Goal: Task Accomplishment & Management: Manage account settings

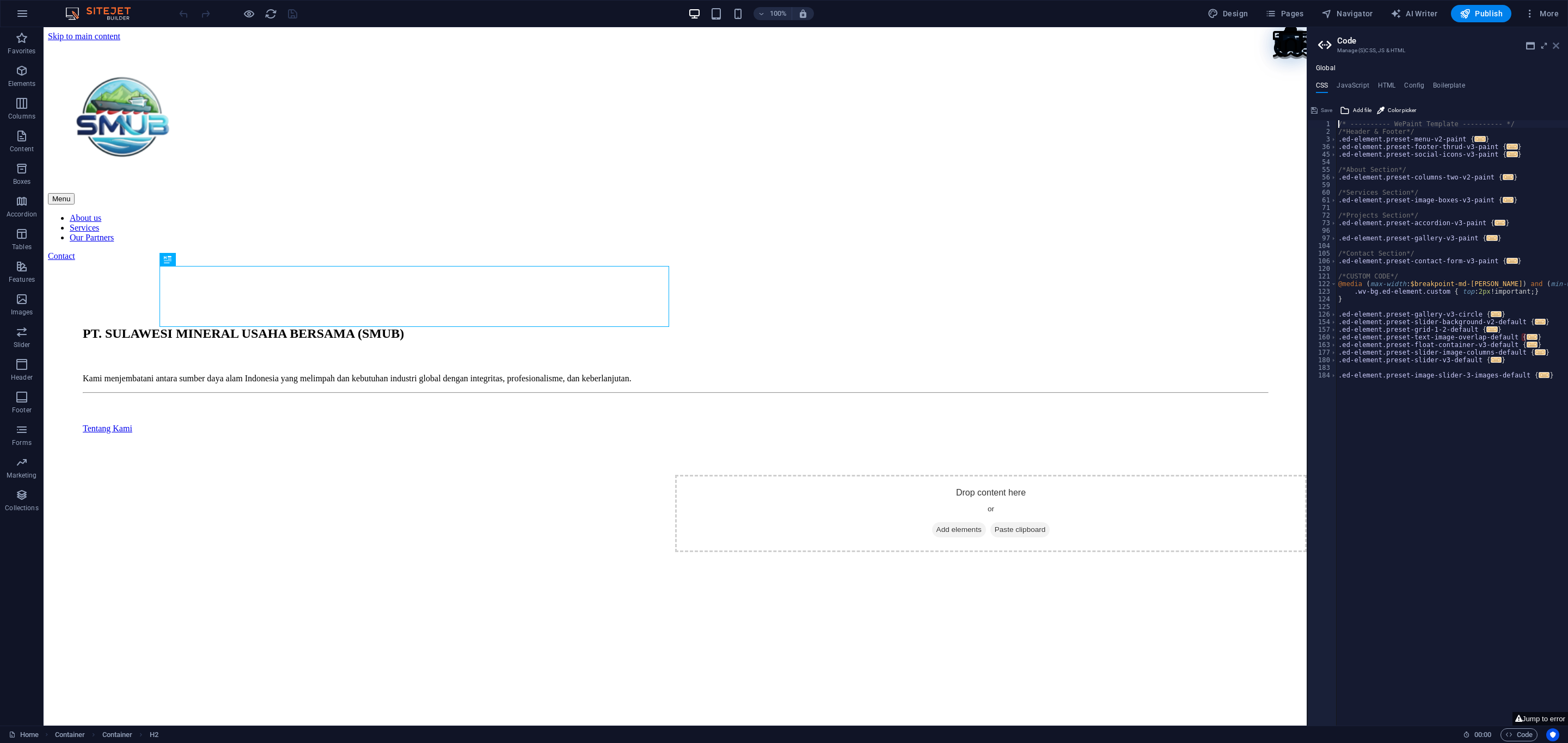
click at [1557, 43] on icon at bounding box center [1556, 46] width 7 height 9
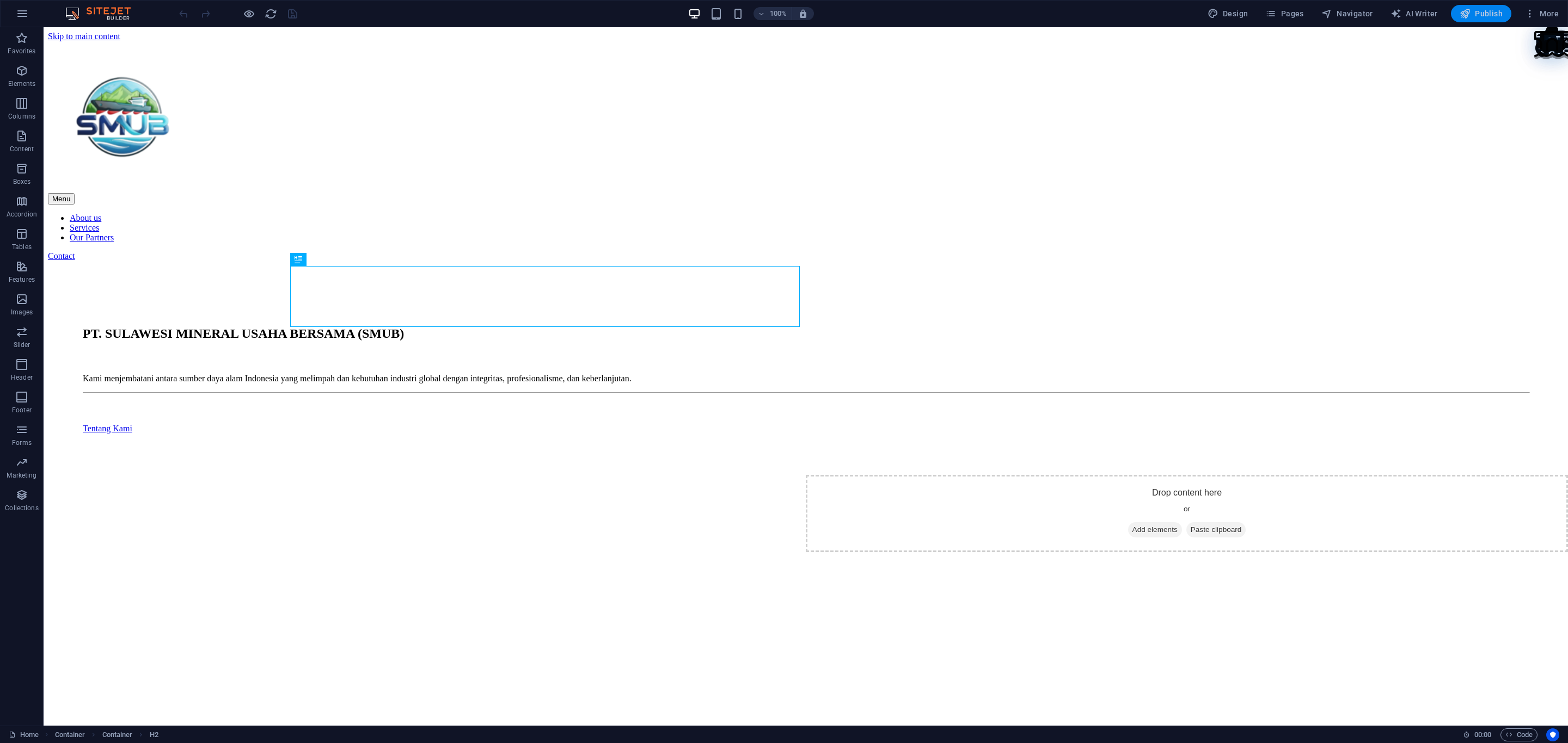
click at [1477, 16] on span "Publish" at bounding box center [1480, 13] width 43 height 11
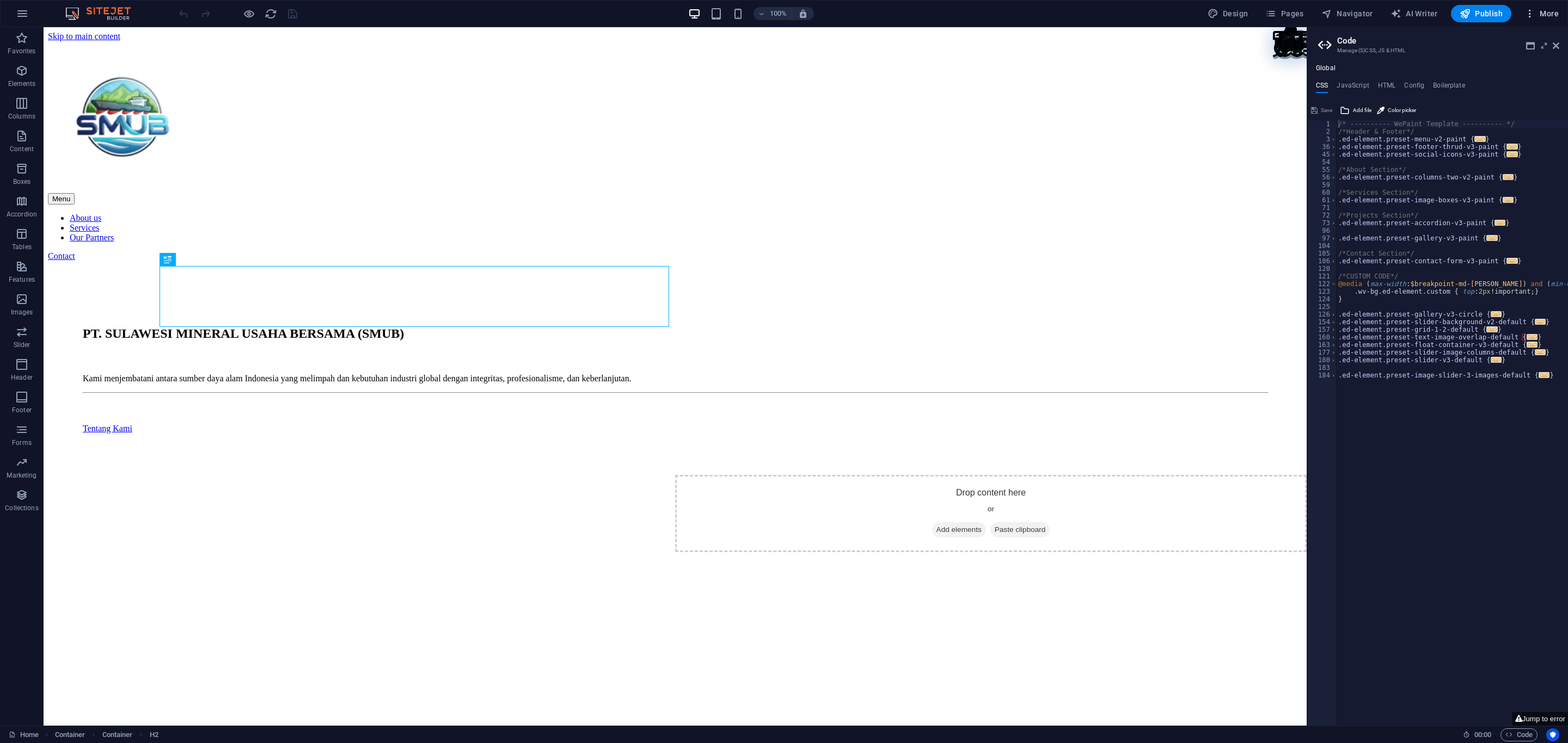
click at [1547, 9] on span "More" at bounding box center [1542, 13] width 35 height 11
click at [1513, 88] on h6 "SEO Analysis" at bounding box center [1518, 94] width 65 height 13
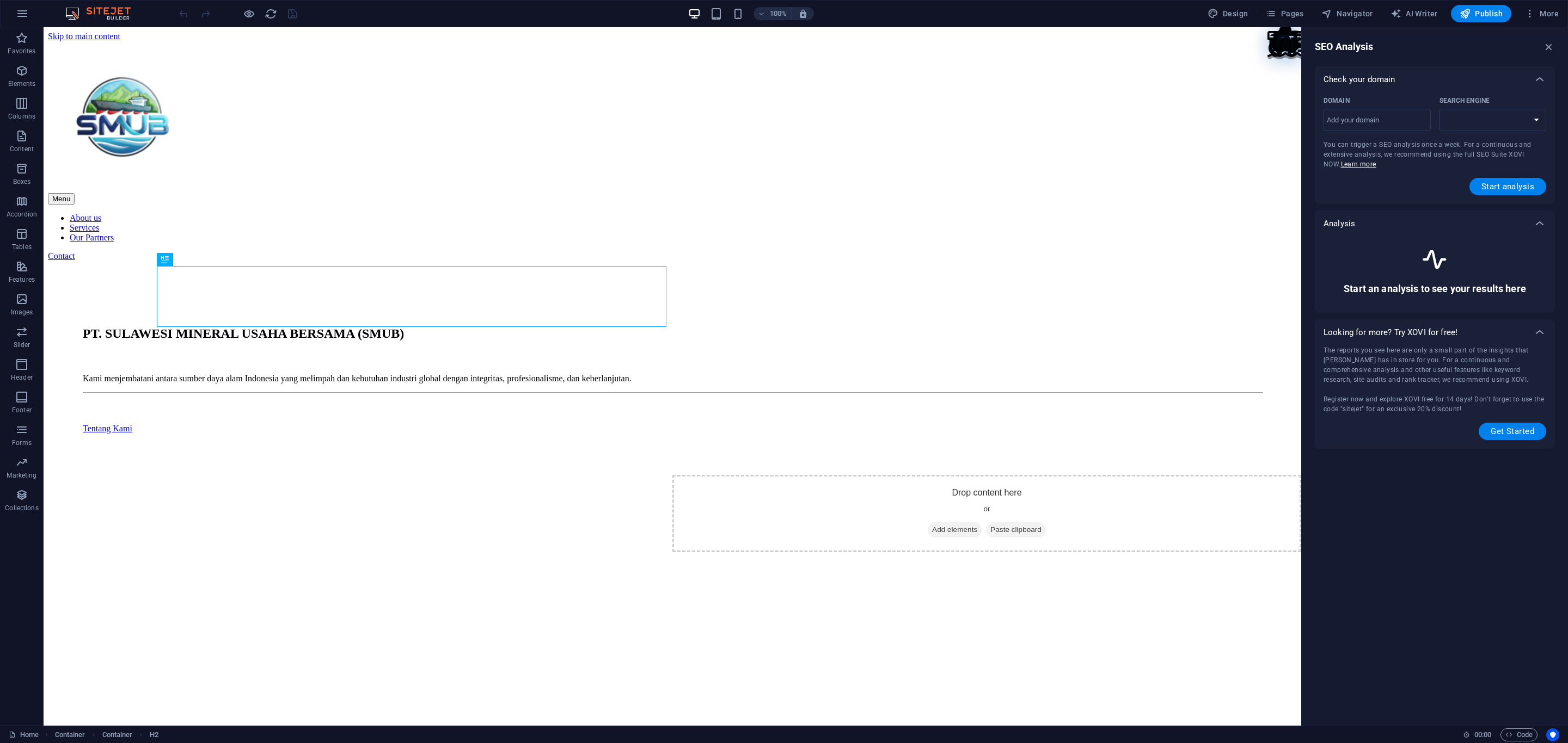
select select "[DOMAIN_NAME]"
click at [1540, 19] on button "More" at bounding box center [1541, 13] width 43 height 17
click at [1390, 487] on div at bounding box center [784, 371] width 1568 height 743
click at [1377, 121] on input "Domain ​" at bounding box center [1377, 120] width 107 height 17
paste input "[DOMAIN_NAME]"
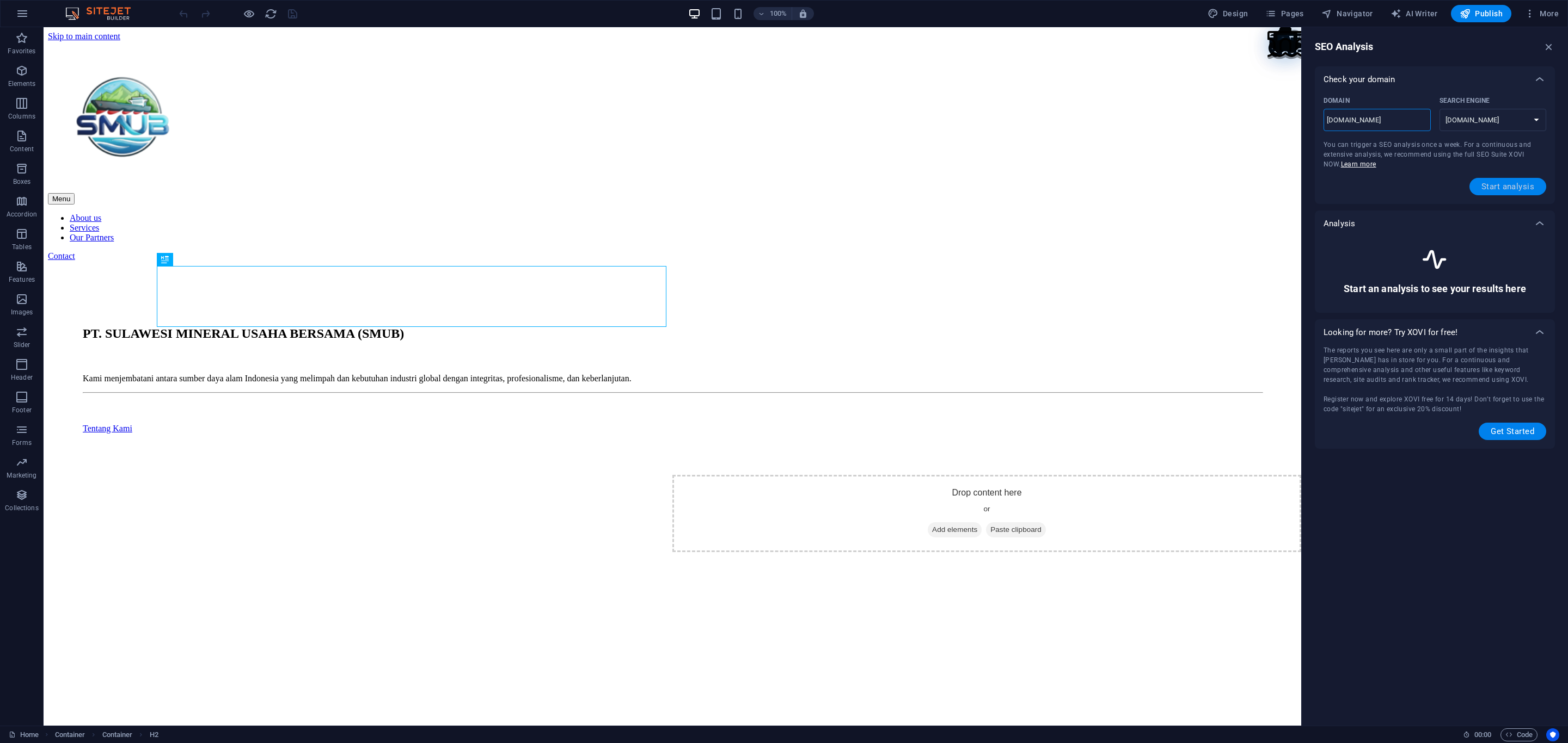
type input "[DOMAIN_NAME]"
click at [1494, 187] on span "Start analysis" at bounding box center [1507, 187] width 53 height 9
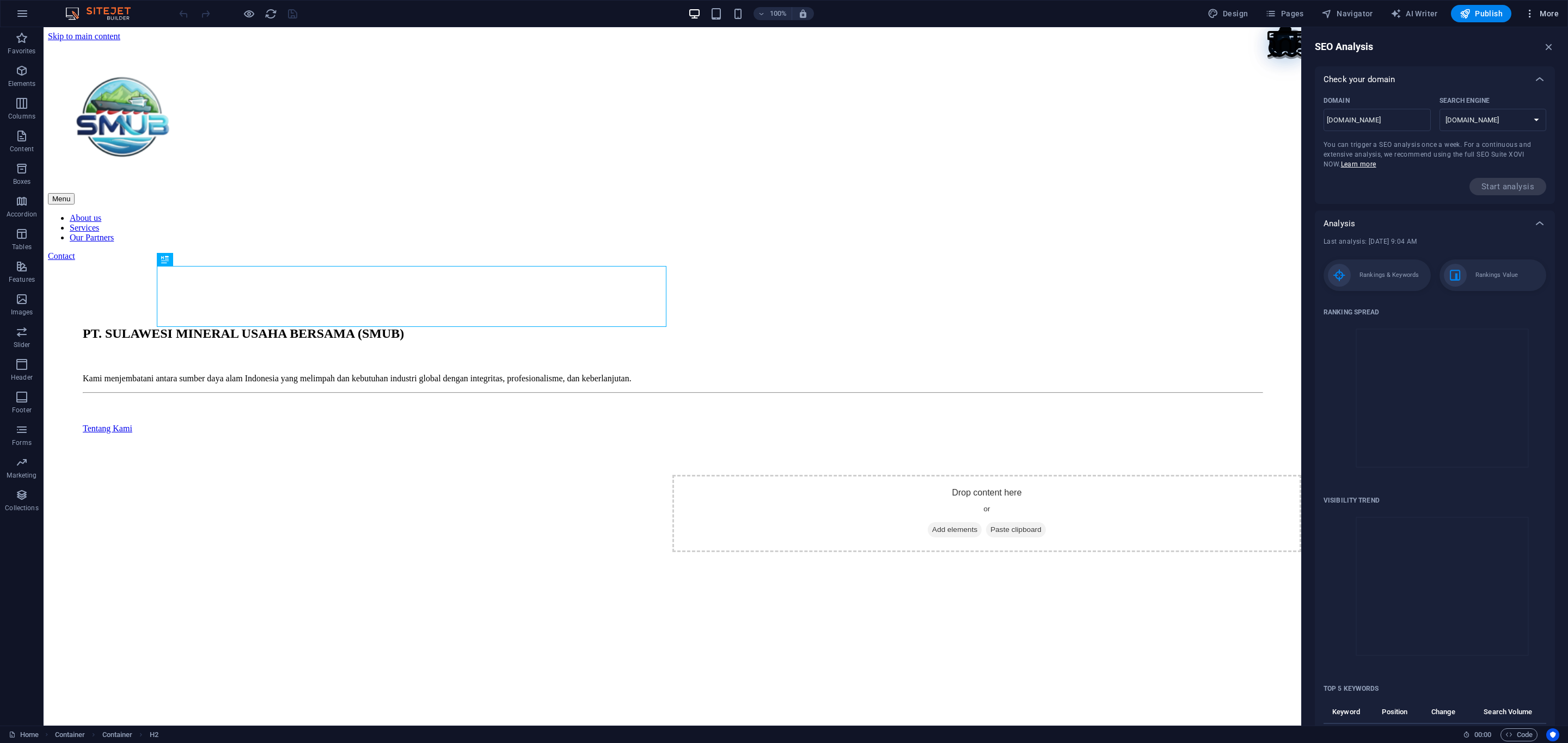
click at [1543, 12] on span "More" at bounding box center [1542, 13] width 35 height 11
click at [1529, 37] on h6 "Website Settings" at bounding box center [1518, 41] width 65 height 13
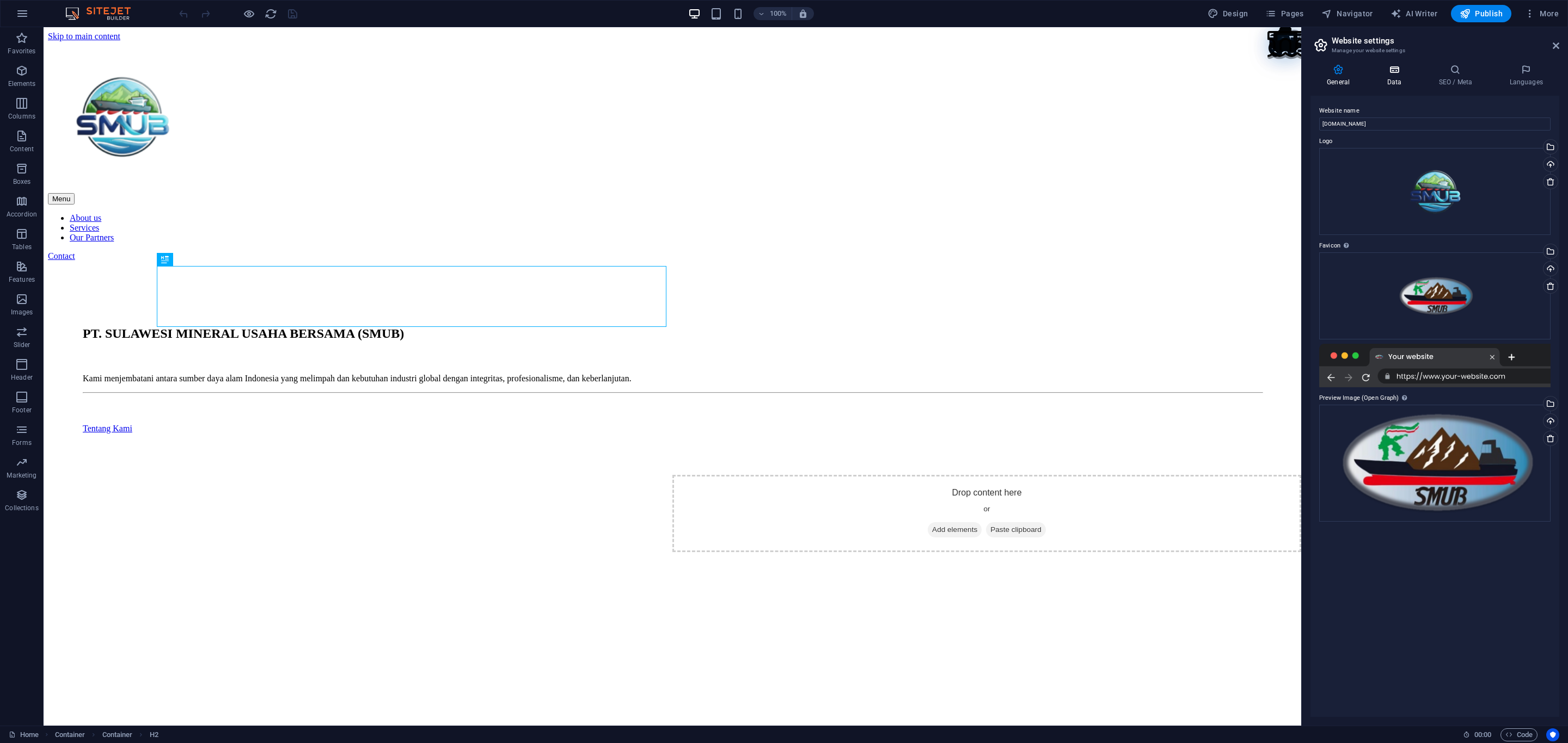
click at [1394, 75] on h4 "Data" at bounding box center [1395, 76] width 52 height 22
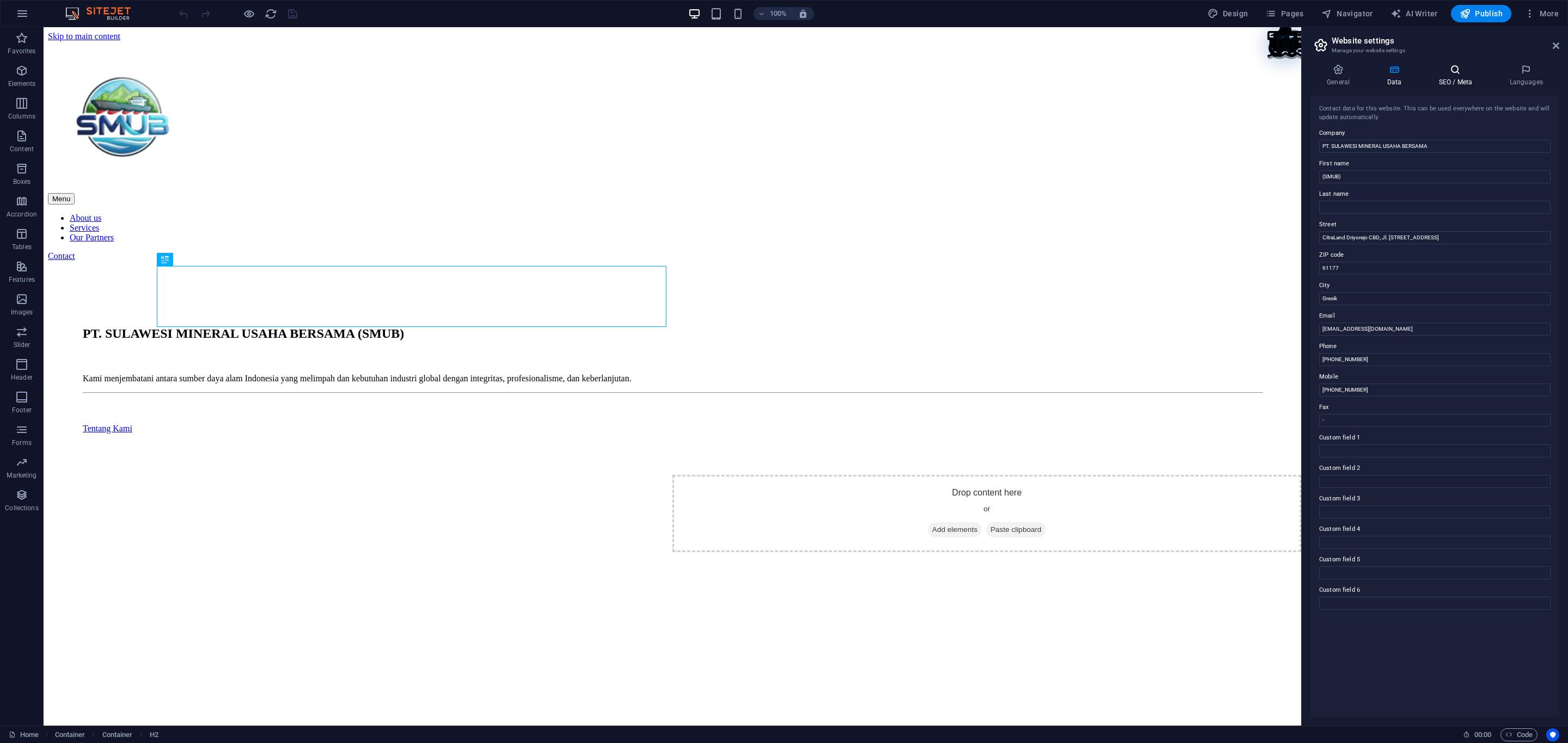
click at [1461, 77] on h4 "SEO / Meta" at bounding box center [1457, 76] width 71 height 22
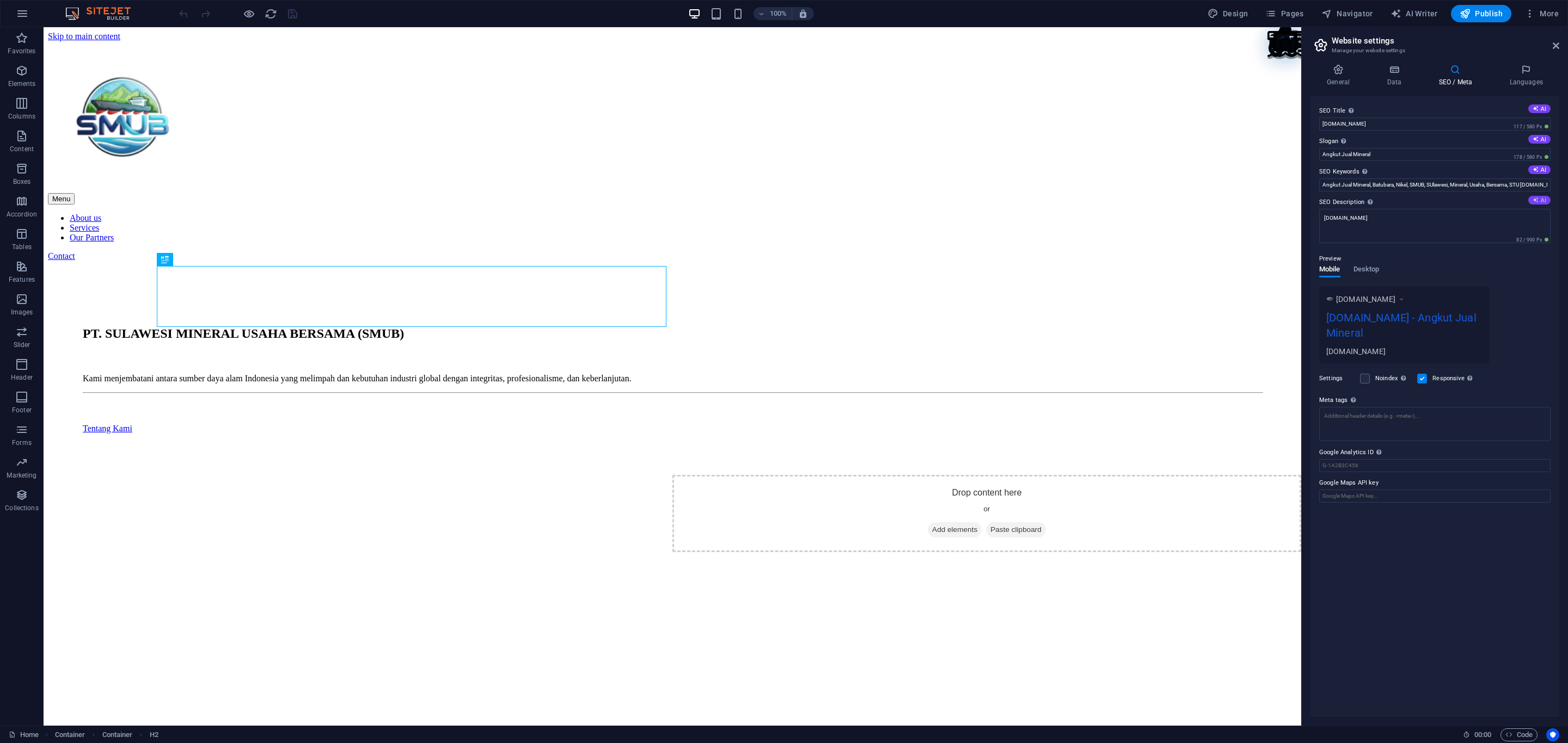
click at [1541, 199] on button "AI" at bounding box center [1539, 200] width 23 height 9
type textarea "Solusi logistik [PERSON_NAME] penjualan mineral [PERSON_NAME] Batubara yang ter…"
click at [1537, 168] on icon at bounding box center [1536, 169] width 6 height 6
type input "pengangkutan mineral, [GEOGRAPHIC_DATA], solusi logistik mineral, distribusi ni…"
click at [1539, 136] on button "AI" at bounding box center [1539, 139] width 23 height 9
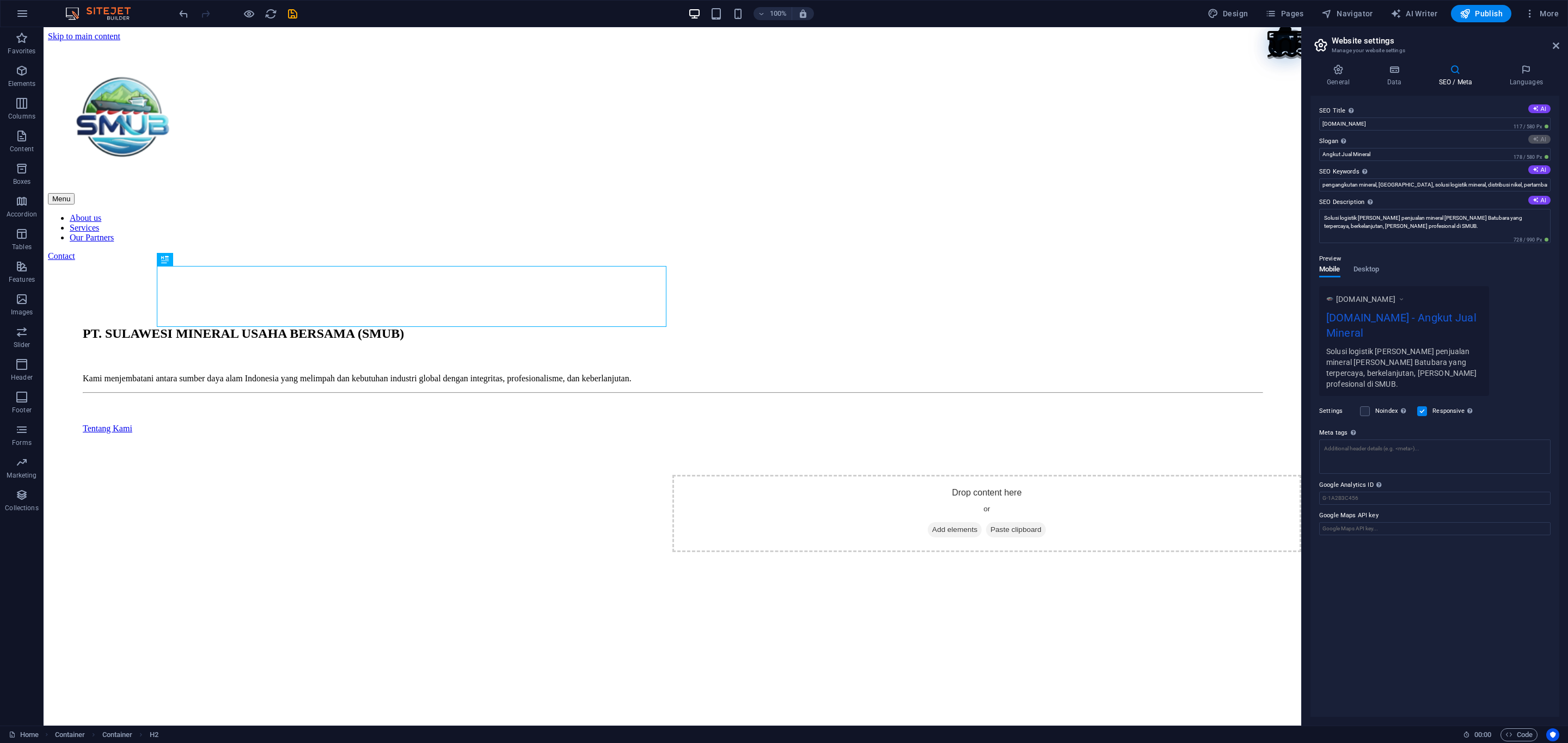
type input "Menjembatani Sumber [PERSON_NAME] Kebutuhan Global"
click at [1542, 110] on button "AI" at bounding box center [1539, 109] width 23 height 9
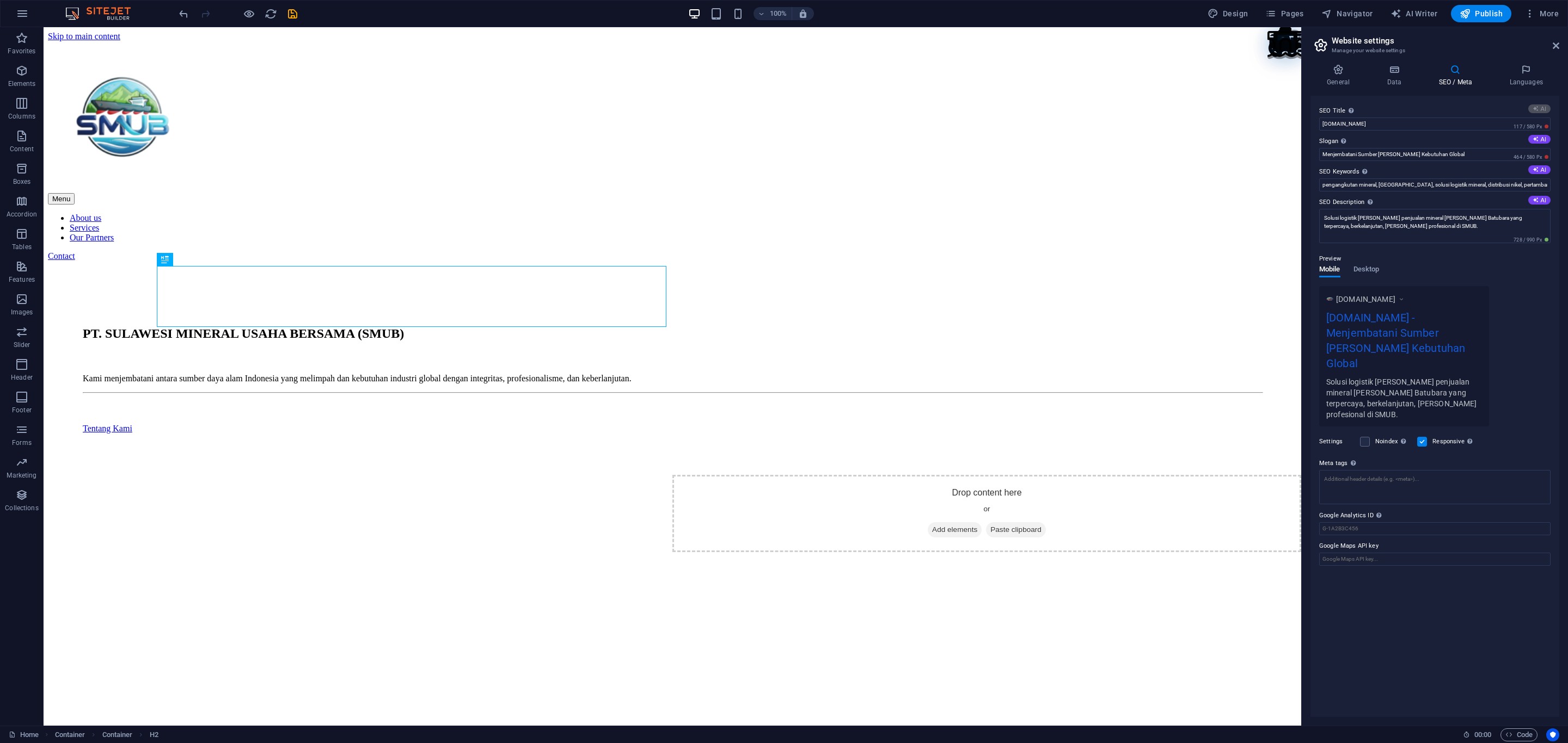
type input "SMUB: Solusi Logistik Mineral"
click at [1350, 70] on icon at bounding box center [1338, 70] width 56 height 11
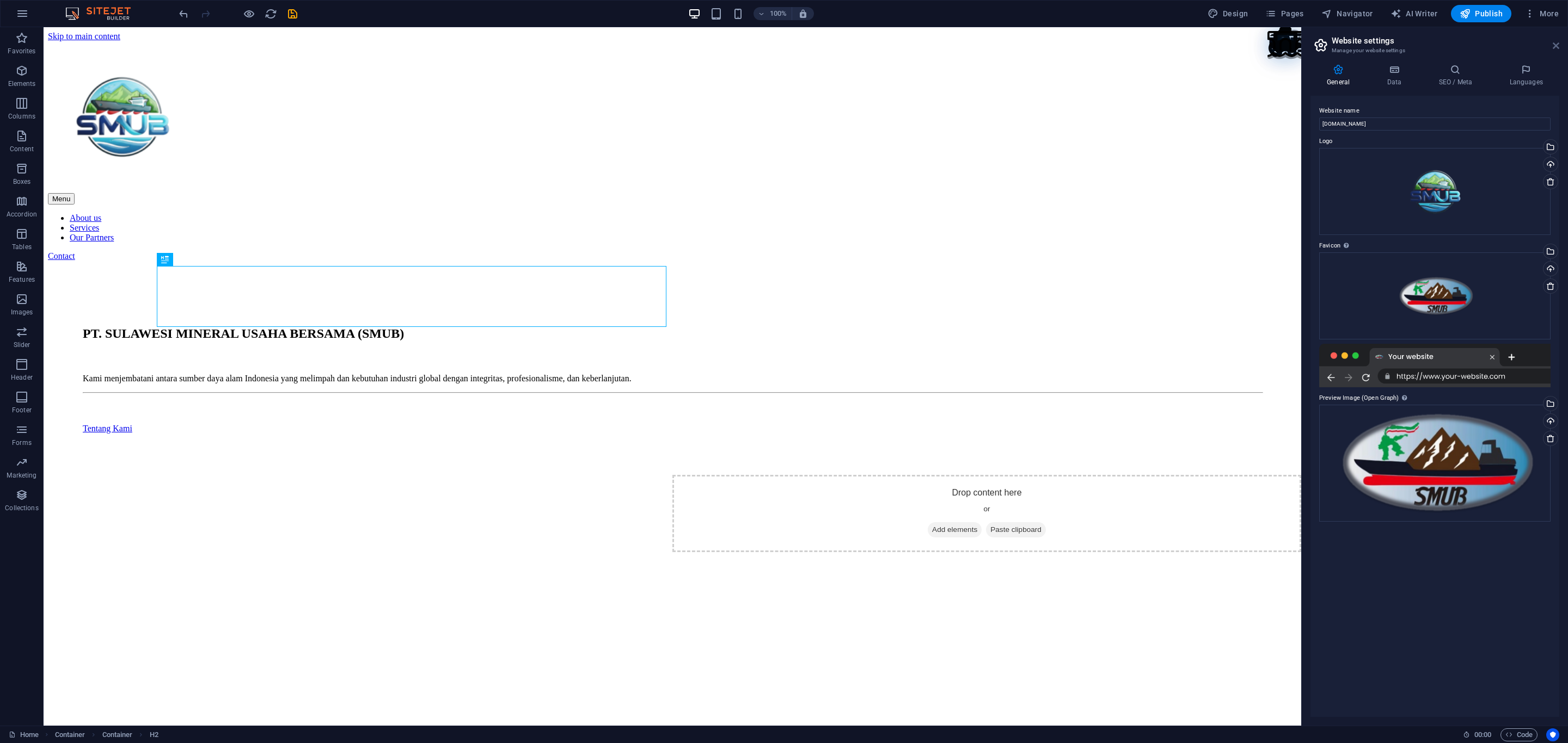
click at [1555, 46] on icon at bounding box center [1556, 46] width 7 height 9
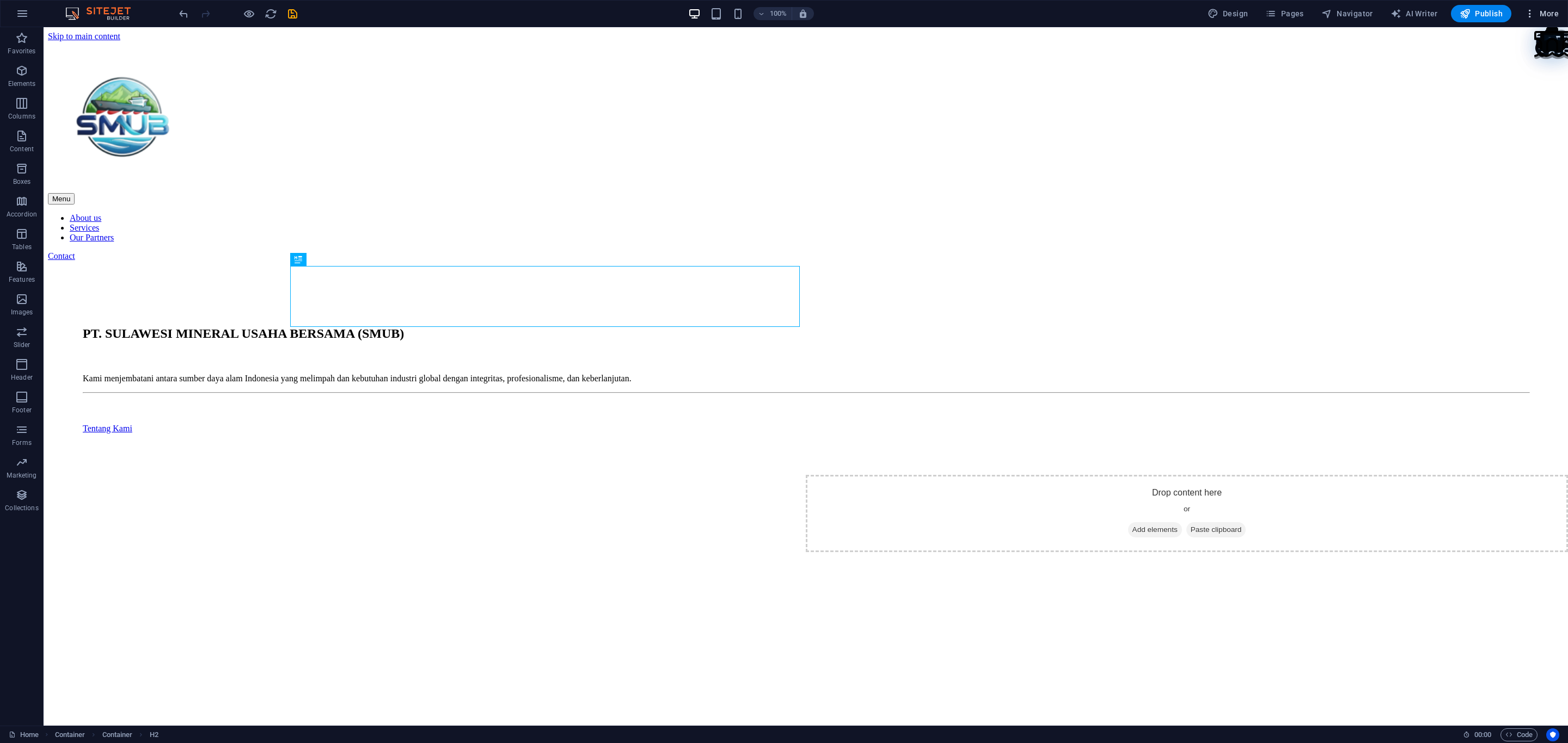
click at [1530, 9] on icon "button" at bounding box center [1530, 13] width 11 height 11
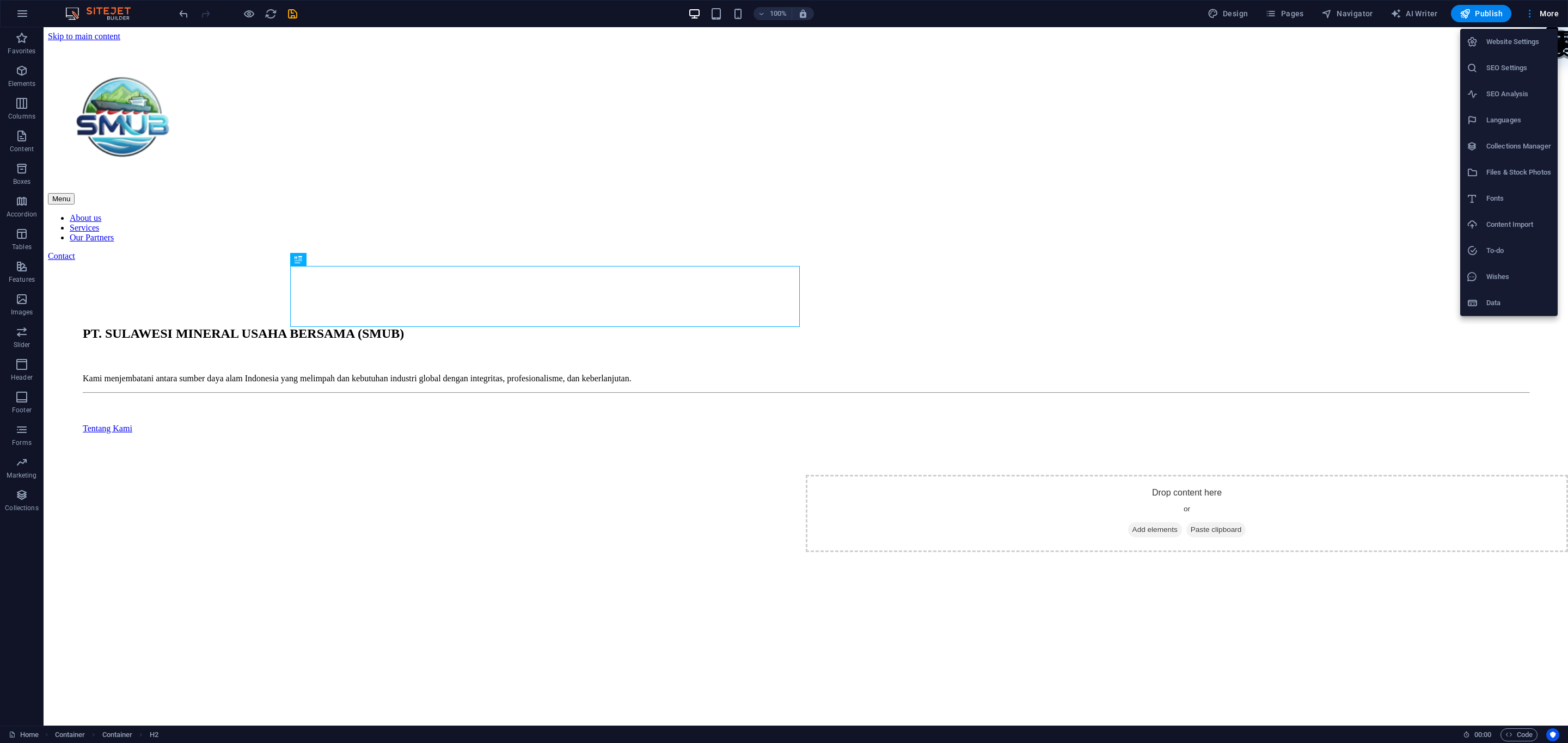
drag, startPoint x: 1530, startPoint y: 8, endPoint x: 1537, endPoint y: 15, distance: 9.9
click at [1537, 15] on div at bounding box center [784, 371] width 1568 height 743
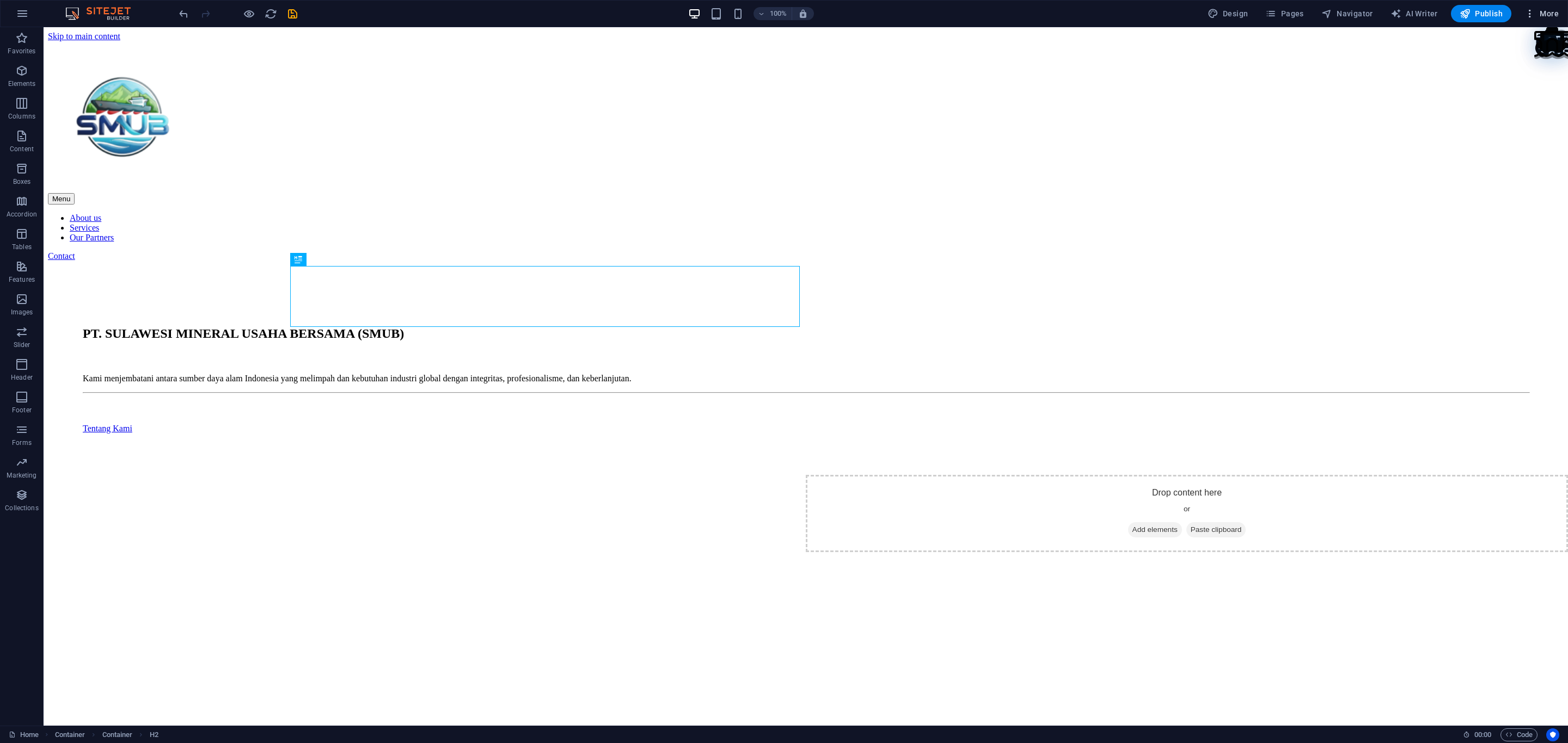
drag, startPoint x: 1537, startPoint y: 15, endPoint x: 1545, endPoint y: 13, distance: 8.2
click at [1545, 13] on span "More" at bounding box center [1542, 13] width 35 height 11
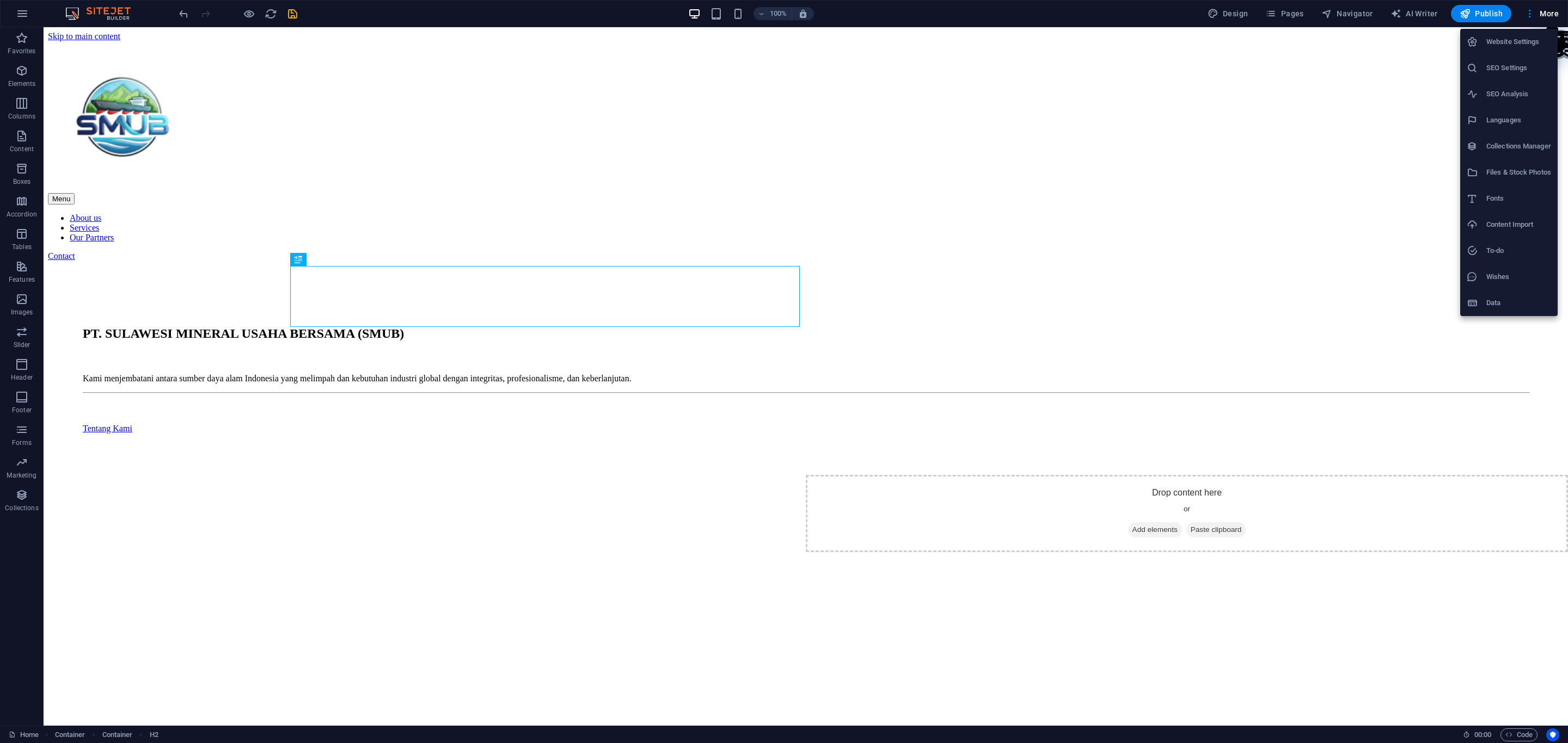
click at [1503, 296] on h6 "Data" at bounding box center [1518, 302] width 65 height 13
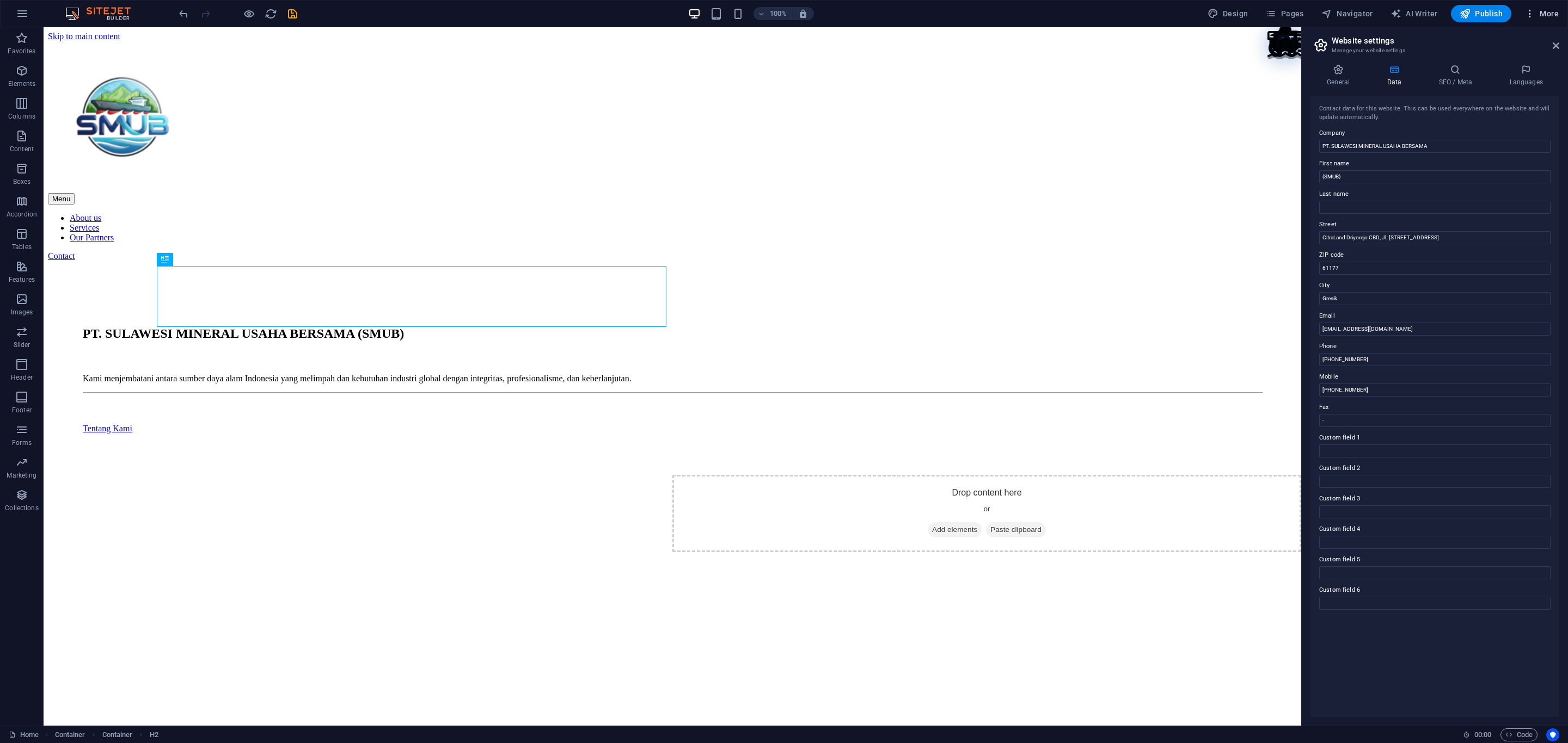
click at [1551, 13] on span "More" at bounding box center [1542, 13] width 35 height 11
click at [1521, 62] on h6 "SEO Settings" at bounding box center [1518, 67] width 65 height 13
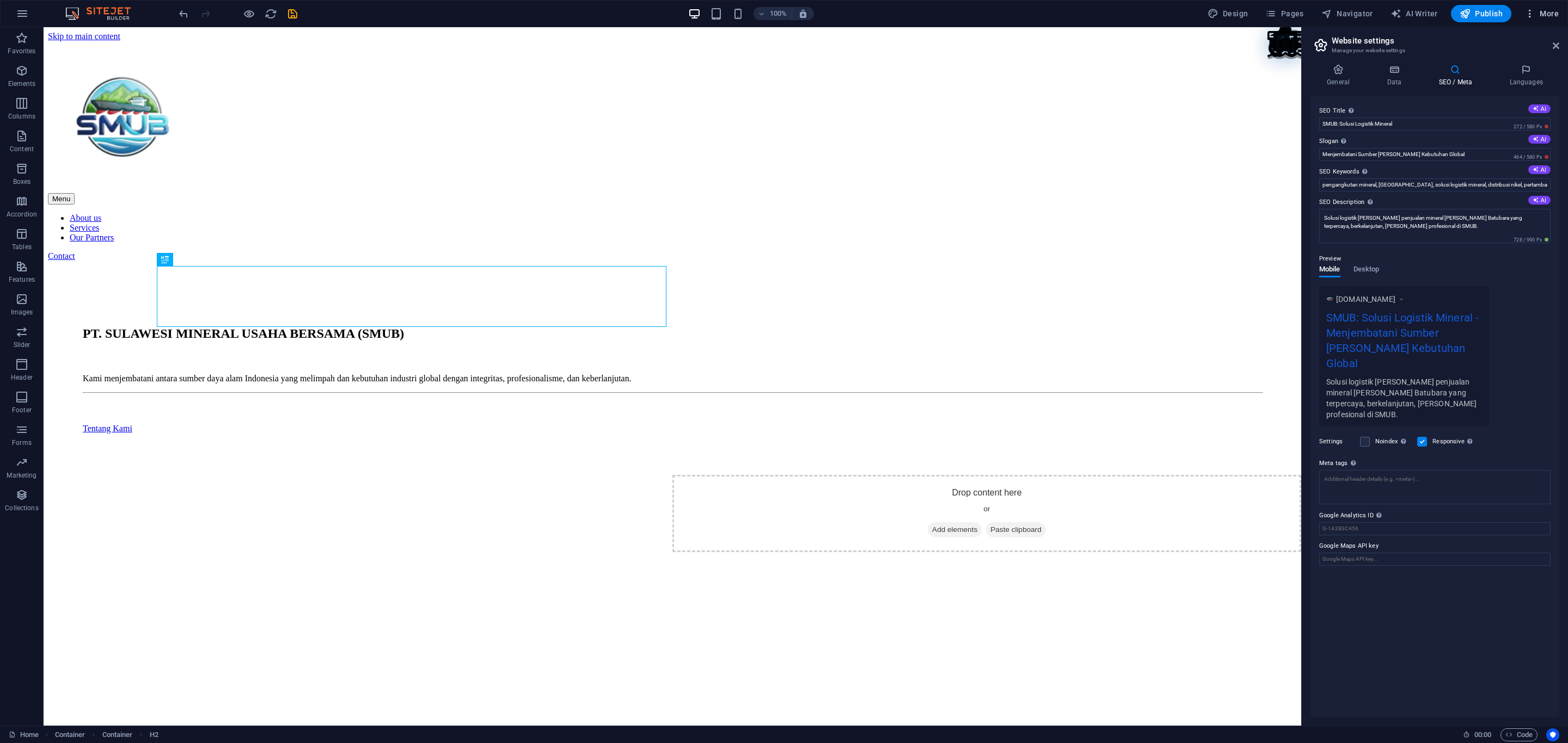
click at [1541, 15] on span "More" at bounding box center [1542, 13] width 35 height 11
click at [1506, 100] on h6 "SEO Analysis" at bounding box center [1518, 94] width 65 height 13
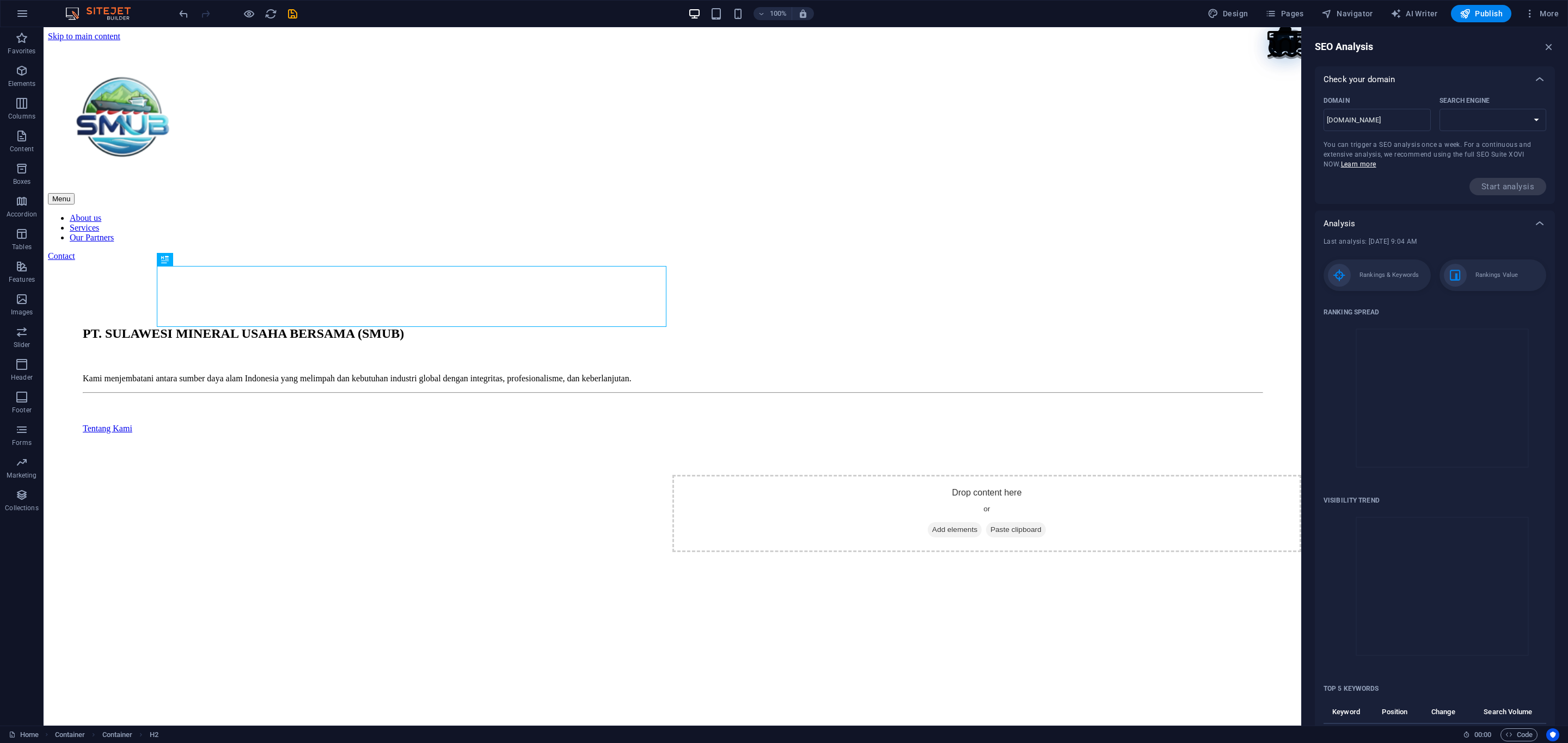
select select "[DOMAIN_NAME]"
click at [1548, 15] on span "More" at bounding box center [1542, 13] width 35 height 11
click at [1513, 144] on h6 "Collections Manager" at bounding box center [1518, 145] width 65 height 13
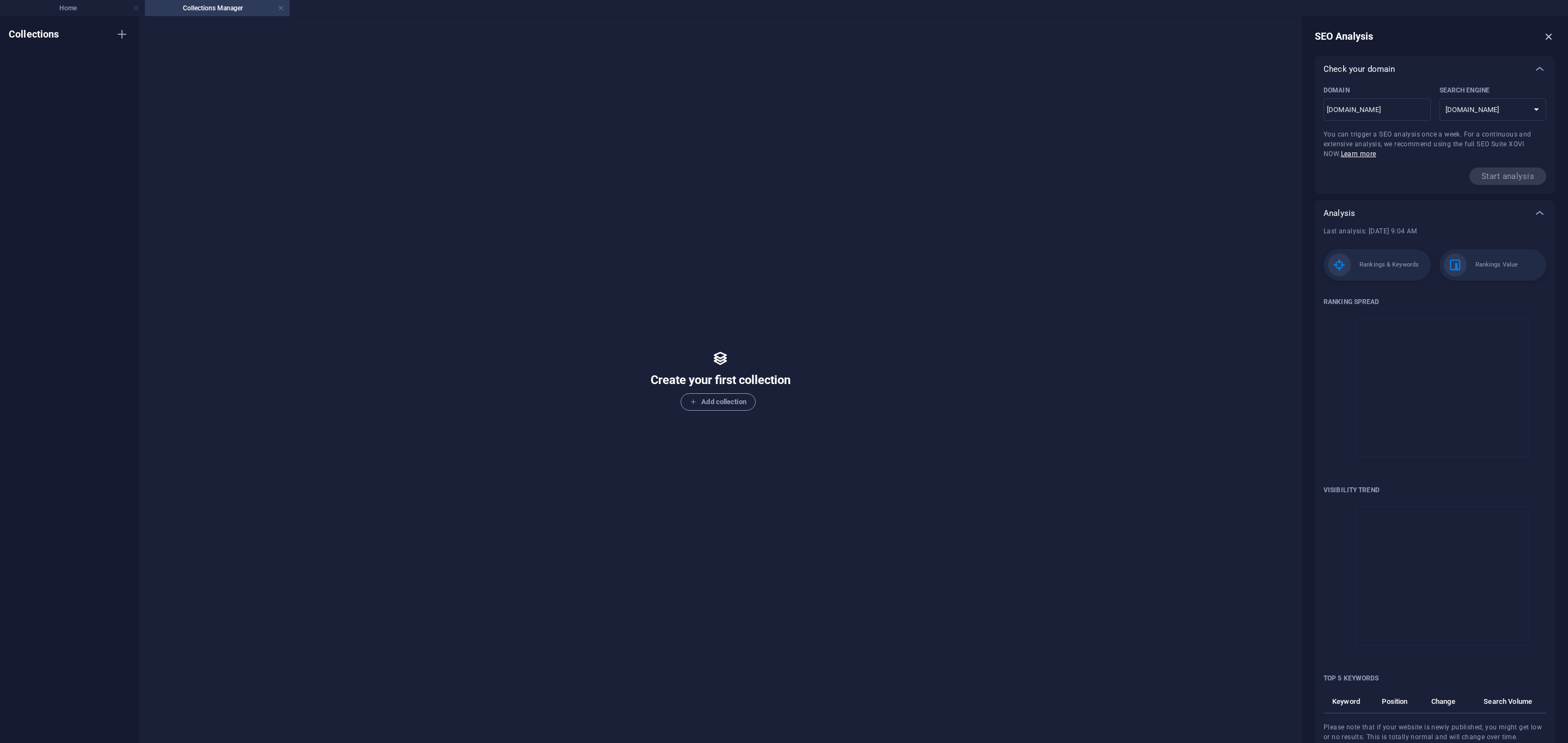
click at [1548, 38] on icon "button" at bounding box center [1548, 37] width 12 height 12
